Goal: Navigation & Orientation: Go to known website

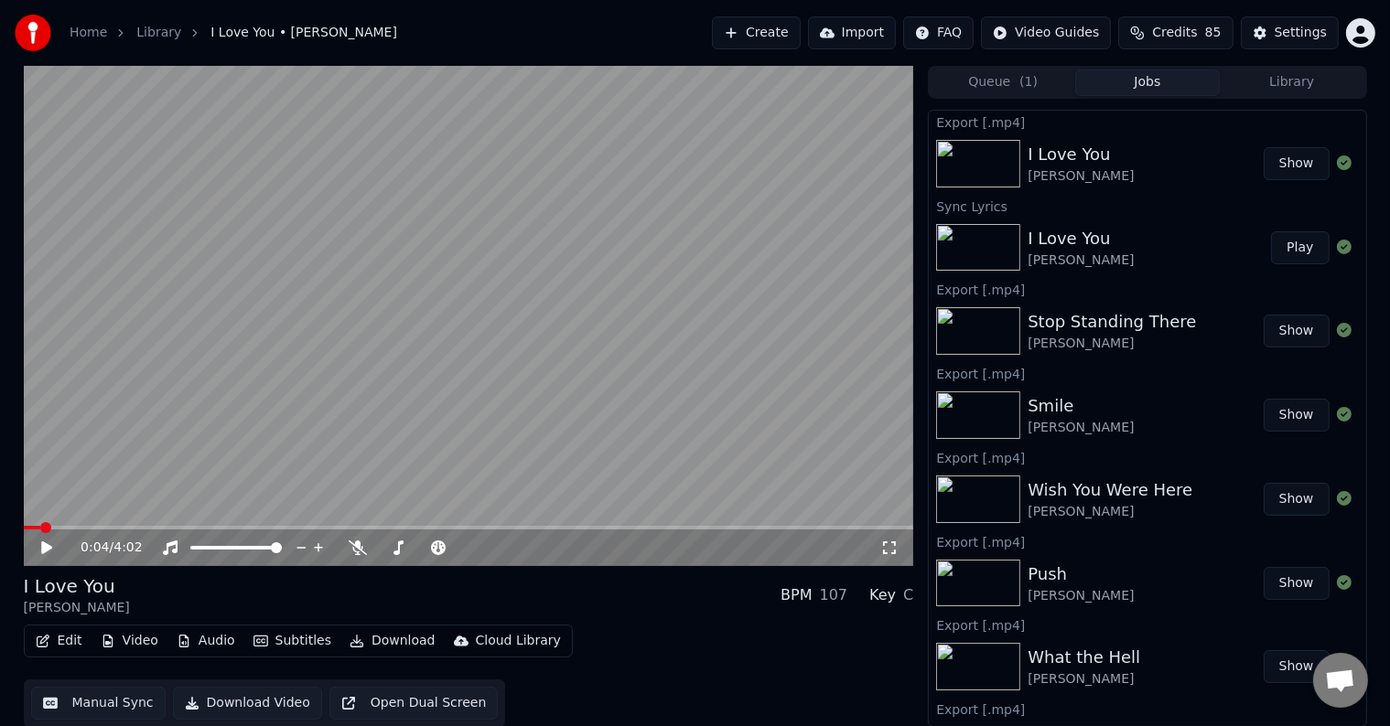
scroll to position [801, 0]
